Goal: Navigation & Orientation: Find specific page/section

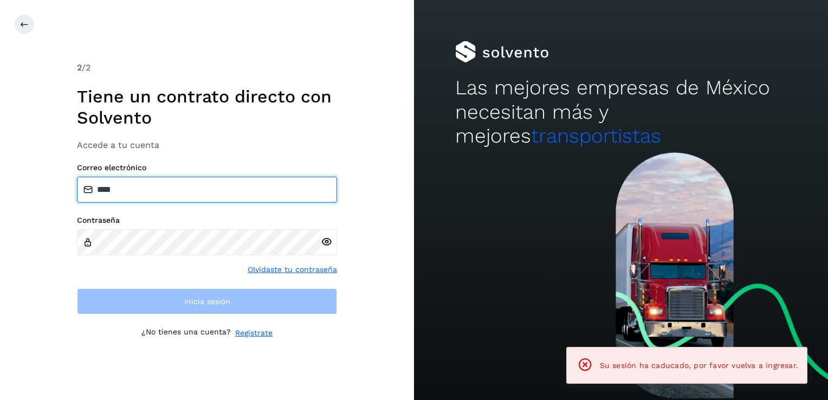
click at [152, 192] on input "****" at bounding box center [207, 190] width 260 height 26
type input "*"
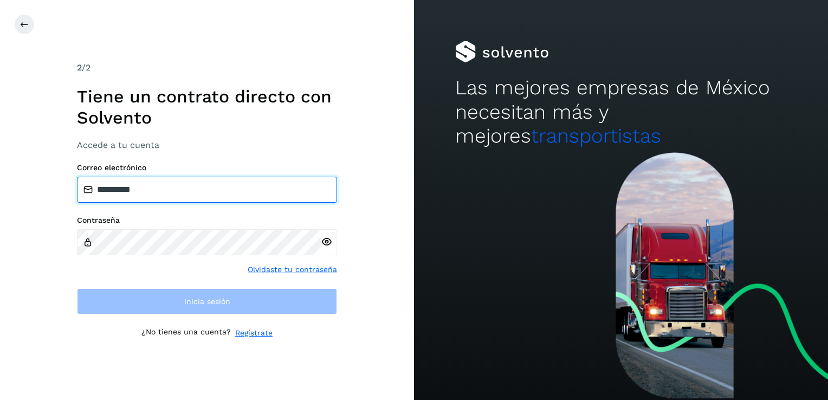
click at [152, 192] on input "**********" at bounding box center [207, 190] width 260 height 26
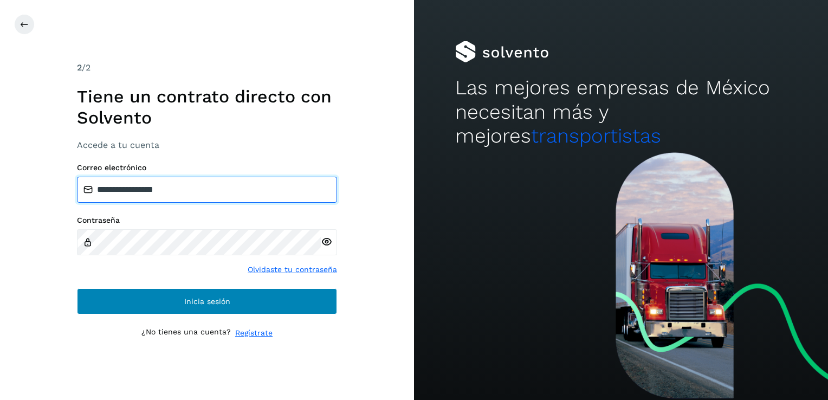
type input "**********"
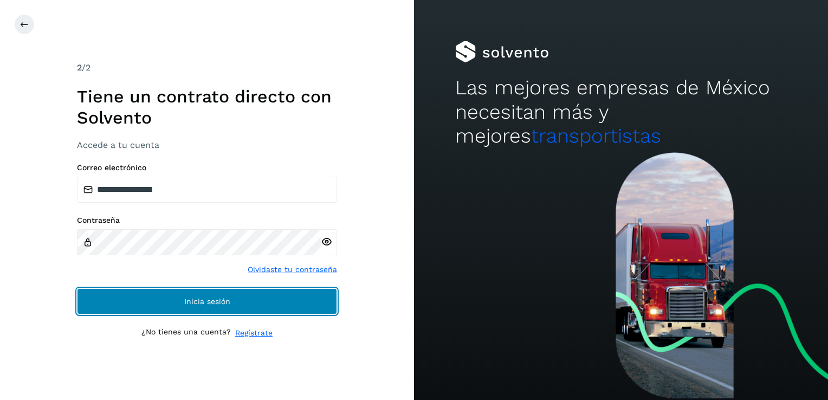
click at [208, 302] on span "Inicia sesión" at bounding box center [207, 302] width 46 height 8
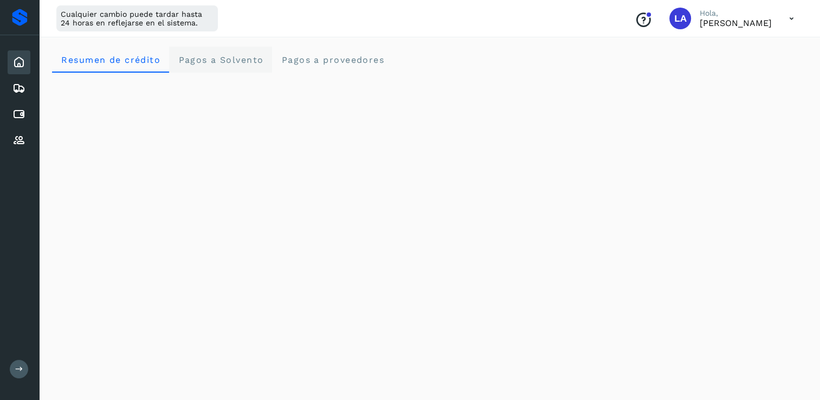
click at [247, 59] on span "Pagos a Solvento" at bounding box center [221, 60] width 86 height 10
click at [326, 68] on proveedores "Pagos a proveedores" at bounding box center [332, 60] width 121 height 26
click at [672, 15] on div "LA" at bounding box center [680, 19] width 22 height 22
click at [796, 22] on icon at bounding box center [792, 19] width 22 height 22
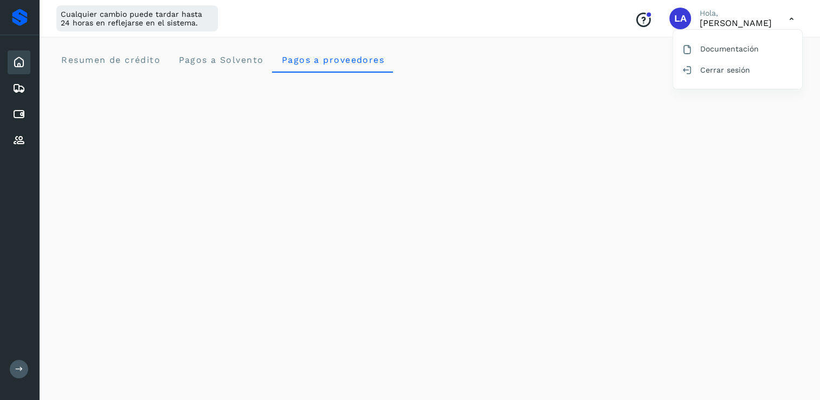
click at [336, 21] on div at bounding box center [410, 200] width 820 height 400
click at [86, 61] on span "Resumen de crédito" at bounding box center [111, 60] width 100 height 10
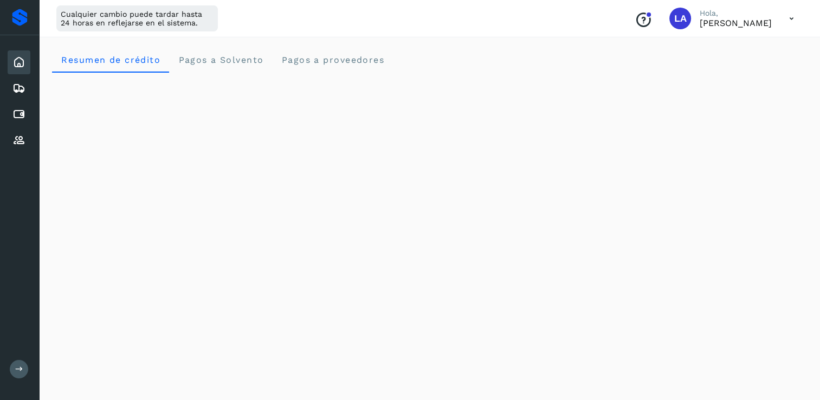
click at [674, 16] on div "Conoce nuestros beneficios LA Hola, [PERSON_NAME]" at bounding box center [714, 18] width 177 height 25
click at [671, 18] on div "LA" at bounding box center [680, 19] width 22 height 22
click at [17, 24] on div at bounding box center [20, 17] width 16 height 17
click at [635, 21] on icon "Conoce nuestros beneficios" at bounding box center [643, 19] width 17 height 17
click at [225, 61] on span "Pagos a Solvento" at bounding box center [221, 60] width 86 height 10
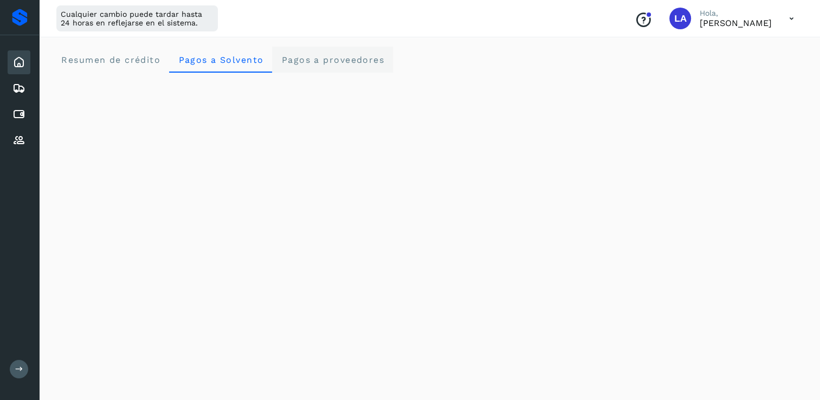
click at [338, 70] on proveedores "Pagos a proveedores" at bounding box center [332, 60] width 121 height 26
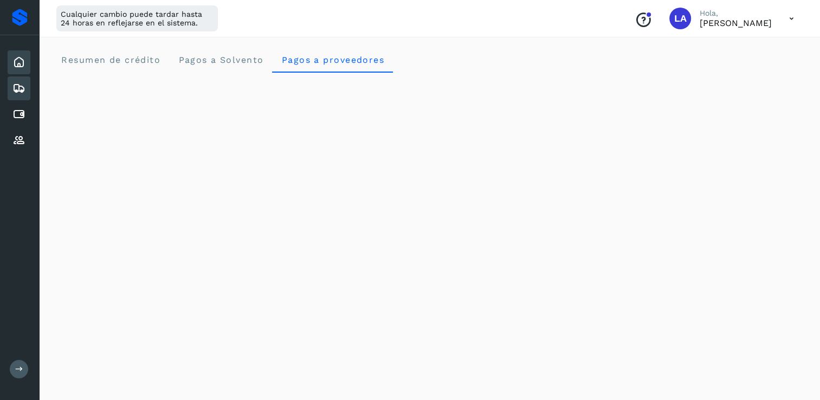
click at [19, 88] on icon at bounding box center [18, 88] width 13 height 13
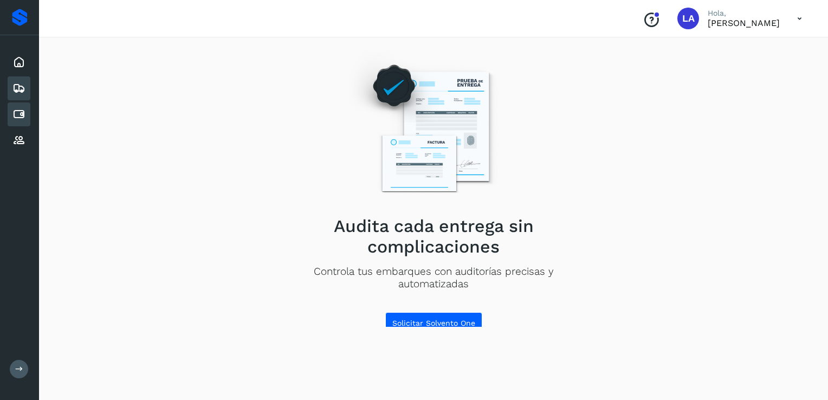
click at [10, 114] on div "Cuentas por pagar" at bounding box center [19, 114] width 23 height 24
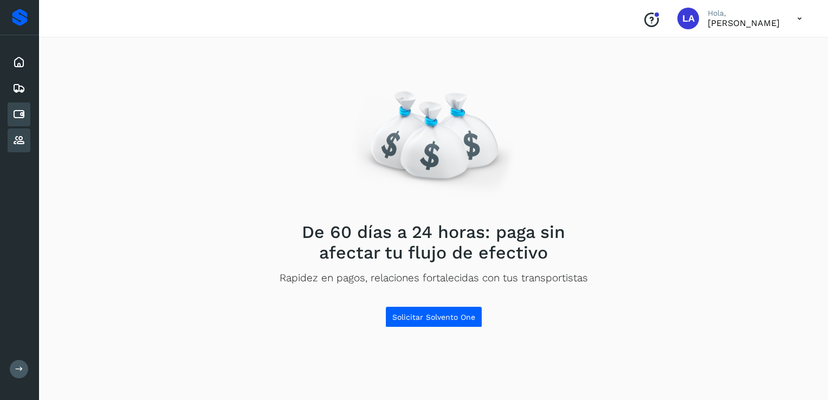
click at [15, 140] on icon at bounding box center [18, 140] width 13 height 13
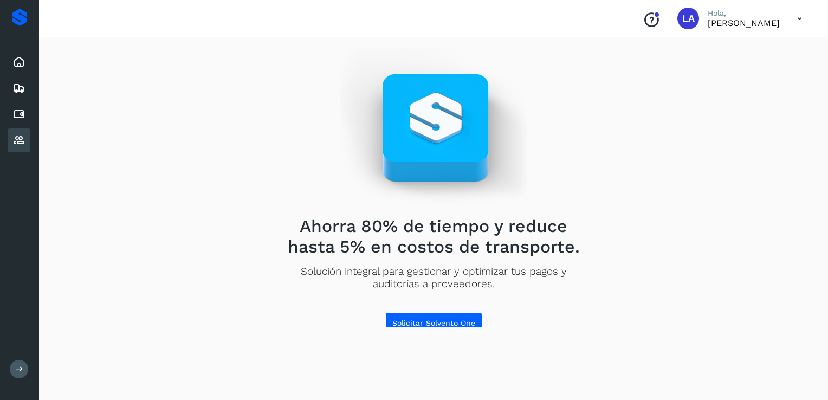
click at [801, 18] on icon at bounding box center [800, 19] width 22 height 22
click at [801, 18] on div at bounding box center [414, 200] width 828 height 400
click at [801, 18] on icon at bounding box center [800, 19] width 22 height 22
click at [710, 27] on div at bounding box center [414, 200] width 828 height 400
click at [660, 18] on div "Conoce nuestros beneficios LA Hola, [PERSON_NAME]" at bounding box center [722, 18] width 177 height 25
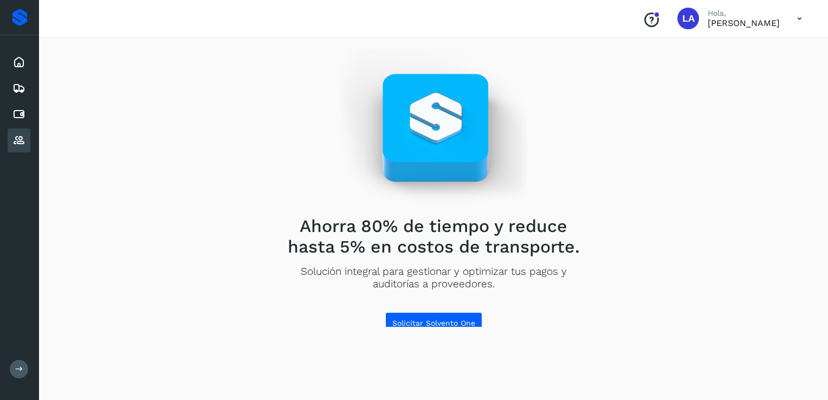
click at [678, 22] on div "LA" at bounding box center [689, 19] width 22 height 22
drag, startPoint x: 685, startPoint y: 23, endPoint x: 696, endPoint y: 23, distance: 10.8
click at [686, 23] on div "Conoce nuestros beneficios LA Hola, [PERSON_NAME]" at bounding box center [722, 18] width 177 height 25
click at [708, 23] on p "[PERSON_NAME]" at bounding box center [744, 23] width 72 height 10
click at [782, 23] on div "Conoce nuestros beneficios LA Hola, [PERSON_NAME]" at bounding box center [722, 18] width 177 height 25
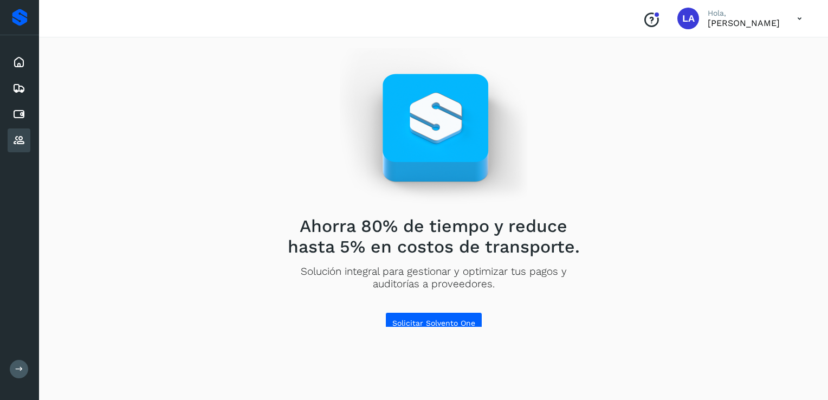
click at [794, 21] on icon at bounding box center [800, 19] width 22 height 22
click at [17, 373] on icon at bounding box center [19, 369] width 8 height 8
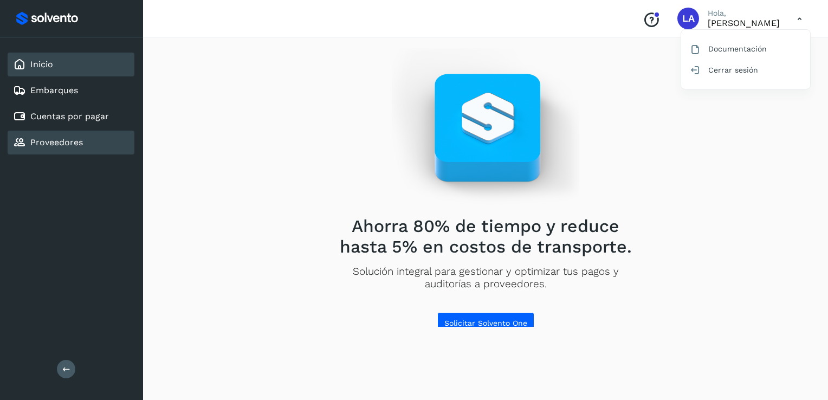
click at [40, 68] on link "Inicio" at bounding box center [41, 64] width 23 height 10
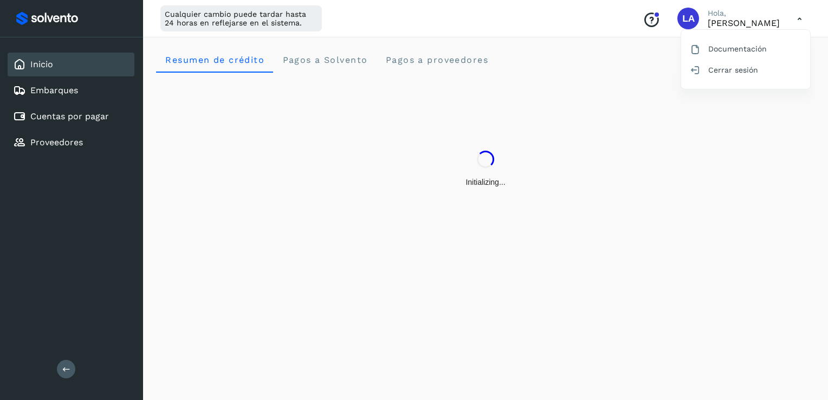
click at [800, 18] on div at bounding box center [414, 200] width 828 height 400
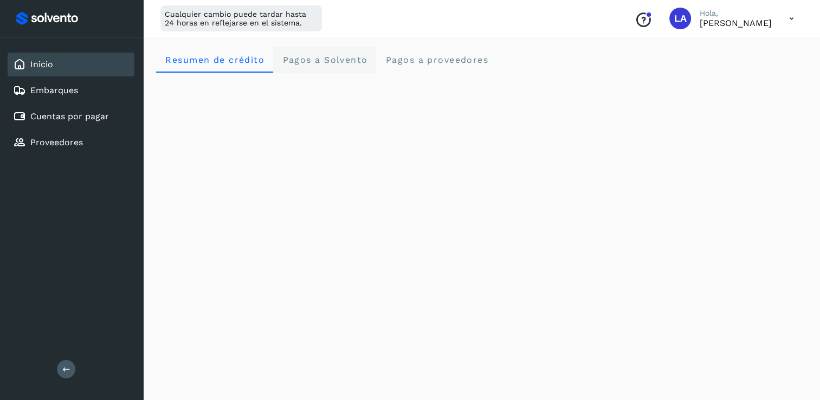
click at [338, 60] on span "Pagos a Solvento" at bounding box center [325, 60] width 86 height 10
click at [412, 66] on proveedores "Pagos a proveedores" at bounding box center [436, 60] width 121 height 26
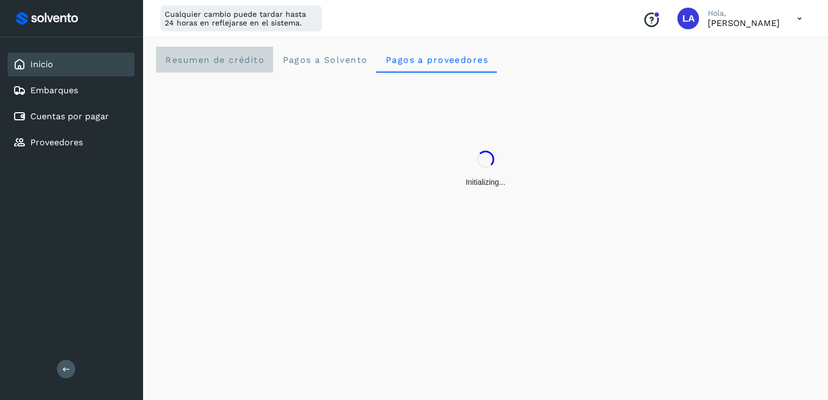
click at [200, 61] on span "Resumen de crédito" at bounding box center [215, 60] width 100 height 10
